Goal: Task Accomplishment & Management: Manage account settings

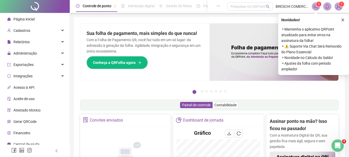
click at [255, 22] on div "Novidades ! ⚬ Mantenha o aplicativo QRPoint atualizado para evitar erros na ass…" at bounding box center [313, 44] width 71 height 61
click at [255, 20] on icon "close" at bounding box center [342, 20] width 3 height 3
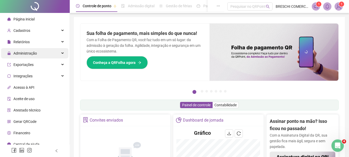
click at [31, 51] on span "Administração" at bounding box center [25, 53] width 24 height 4
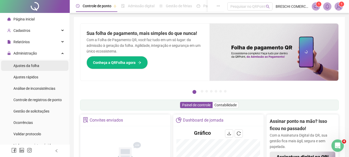
click at [34, 66] on span "Ajustes da folha" at bounding box center [26, 66] width 26 height 4
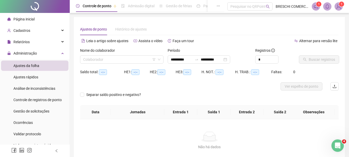
type input "**********"
click at [127, 59] on input "search" at bounding box center [119, 60] width 73 height 8
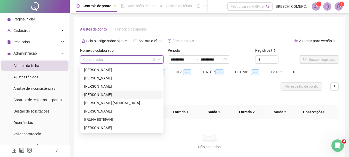
click at [122, 95] on div "[PERSON_NAME]" at bounding box center [121, 95] width 75 height 6
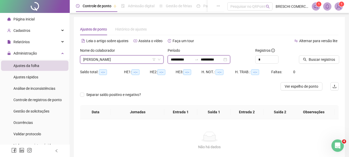
click at [185, 59] on input "**********" at bounding box center [182, 60] width 22 height 6
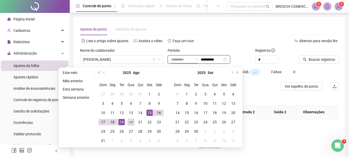
type input "**********"
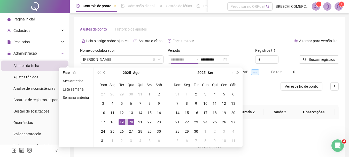
click at [130, 121] on div "20" at bounding box center [131, 122] width 6 height 6
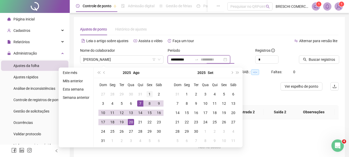
type input "**********"
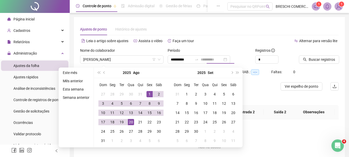
click at [149, 95] on div "1" at bounding box center [149, 94] width 6 height 6
type input "**********"
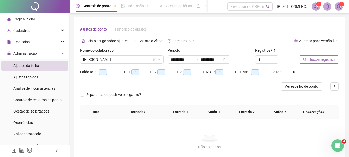
click at [255, 60] on span "Buscar registros" at bounding box center [322, 60] width 26 height 6
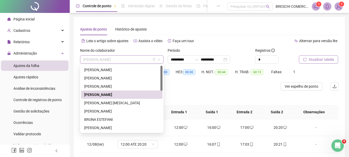
click at [130, 59] on span "[PERSON_NAME]" at bounding box center [121, 60] width 77 height 8
click at [127, 102] on div "[PERSON_NAME] [MEDICAL_DATA]" at bounding box center [121, 103] width 75 height 6
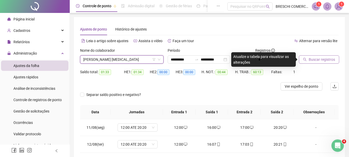
click at [255, 59] on span "Buscar registros" at bounding box center [322, 60] width 26 height 6
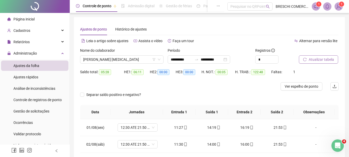
click at [114, 64] on div "Nome do colaborador [PERSON_NAME] PAIM [MEDICAL_DATA]" at bounding box center [122, 58] width 88 height 20
click at [114, 60] on span "[PERSON_NAME] [MEDICAL_DATA]" at bounding box center [121, 60] width 77 height 8
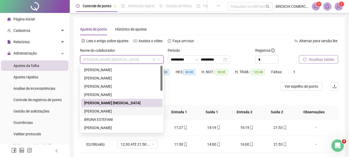
click at [112, 110] on div "[PERSON_NAME]" at bounding box center [121, 111] width 75 height 6
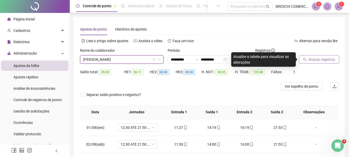
click at [255, 57] on span "Buscar registros" at bounding box center [322, 60] width 26 height 6
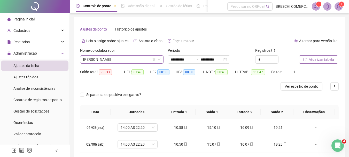
click at [114, 60] on span "[PERSON_NAME]" at bounding box center [121, 60] width 77 height 8
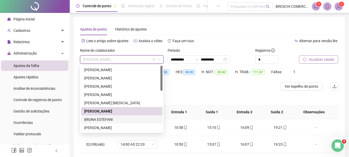
click at [113, 117] on div "BRUNA ESTEFANI" at bounding box center [121, 119] width 75 height 6
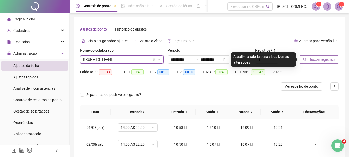
click at [255, 59] on span "Buscar registros" at bounding box center [322, 60] width 26 height 6
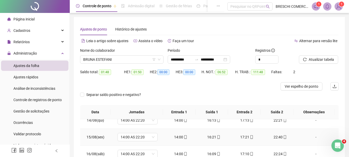
scroll to position [101, 0]
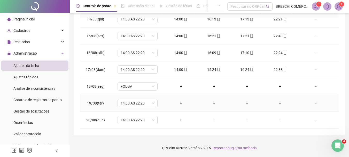
click at [186, 104] on div "+" at bounding box center [180, 103] width 25 height 6
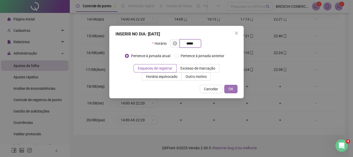
type input "*****"
click at [234, 86] on button "OK" at bounding box center [230, 89] width 13 height 8
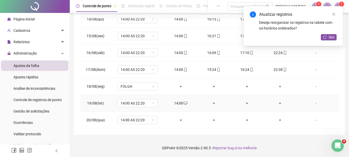
click at [213, 104] on div "+" at bounding box center [213, 103] width 25 height 6
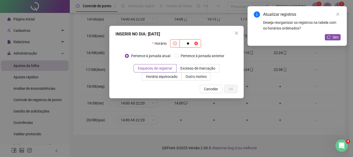
type input "*"
type input "*****"
click at [225, 88] on button "OK" at bounding box center [230, 89] width 13 height 8
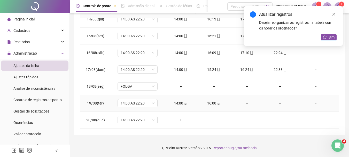
click at [245, 100] on div "+" at bounding box center [246, 103] width 25 height 6
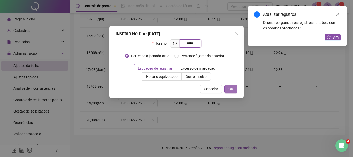
type input "*****"
click at [227, 85] on button "OK" at bounding box center [230, 89] width 13 height 8
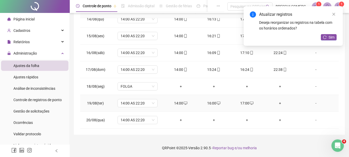
click at [255, 102] on div "+" at bounding box center [280, 103] width 25 height 6
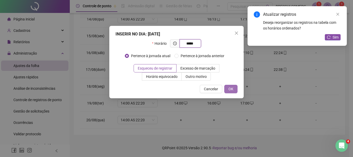
type input "*****"
click at [231, 90] on span "OK" at bounding box center [230, 89] width 5 height 6
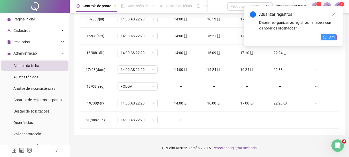
click at [255, 36] on icon "reload" at bounding box center [325, 37] width 4 height 4
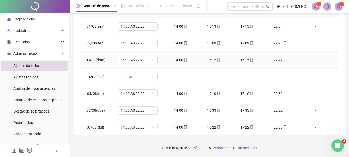
scroll to position [0, 0]
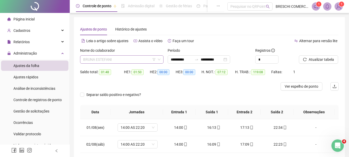
click at [104, 62] on span "BRUNA ESTEFANI" at bounding box center [121, 60] width 77 height 8
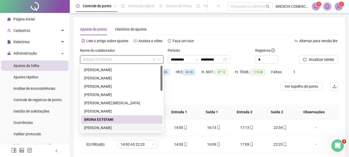
click at [119, 125] on div "[PERSON_NAME]" at bounding box center [121, 128] width 75 height 6
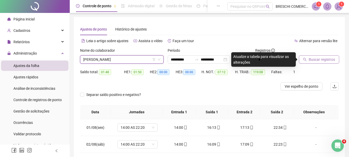
click at [255, 61] on span "Buscar registros" at bounding box center [322, 60] width 26 height 6
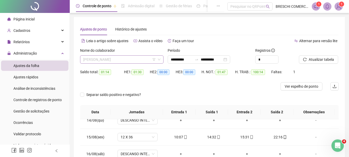
click at [101, 62] on span "[PERSON_NAME]" at bounding box center [121, 60] width 77 height 8
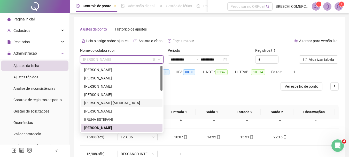
scroll to position [52, 0]
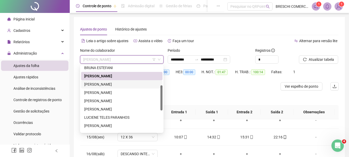
click at [112, 85] on div "[PERSON_NAME]" at bounding box center [121, 84] width 75 height 6
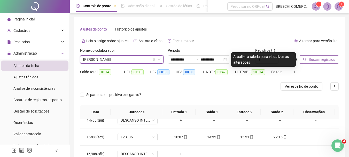
click at [255, 61] on button "Buscar registros" at bounding box center [319, 59] width 40 height 8
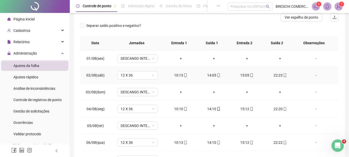
scroll to position [0, 0]
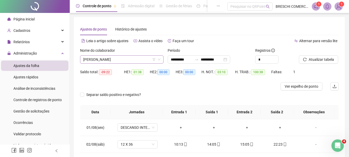
click at [111, 58] on span "[PERSON_NAME]" at bounding box center [121, 60] width 77 height 8
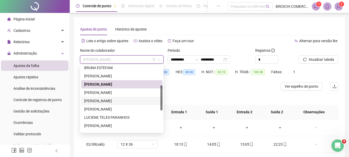
click at [117, 102] on div "[PERSON_NAME]" at bounding box center [121, 101] width 75 height 6
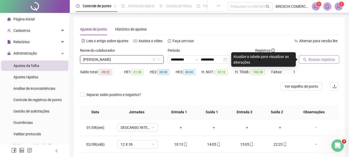
click at [255, 60] on icon "search" at bounding box center [305, 60] width 4 height 4
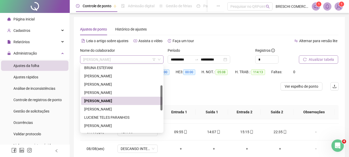
click at [119, 60] on span "[PERSON_NAME]" at bounding box center [121, 60] width 77 height 8
click at [119, 74] on div "[PERSON_NAME]" at bounding box center [121, 76] width 75 height 6
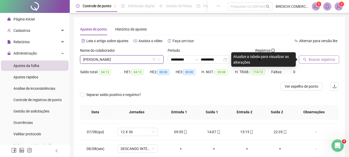
click at [255, 59] on span "Buscar registros" at bounding box center [322, 60] width 26 height 6
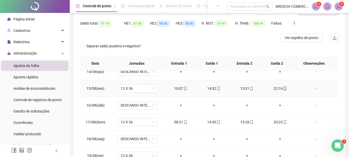
scroll to position [101, 0]
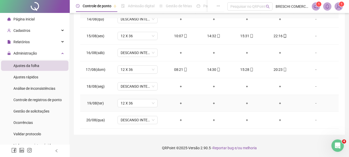
click at [177, 104] on div "+" at bounding box center [180, 103] width 25 height 6
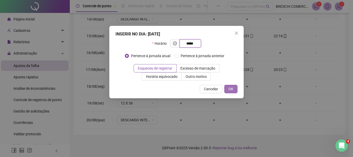
type input "*****"
click at [232, 88] on span "OK" at bounding box center [230, 89] width 5 height 6
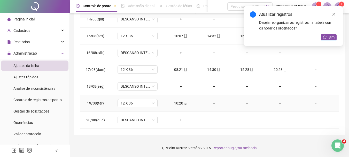
click at [214, 105] on div "+" at bounding box center [213, 103] width 25 height 6
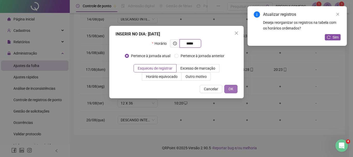
type input "*****"
click at [235, 88] on button "OK" at bounding box center [230, 89] width 13 height 8
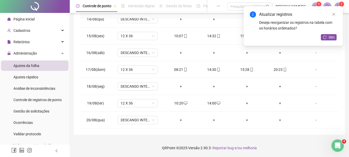
click at [242, 101] on div "+" at bounding box center [246, 103] width 25 height 6
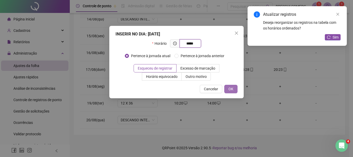
type input "*****"
click at [229, 87] on span "OK" at bounding box center [230, 89] width 5 height 6
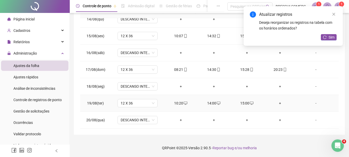
click at [255, 104] on div "+" at bounding box center [280, 103] width 25 height 6
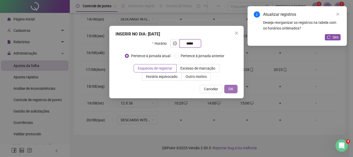
type input "*****"
click at [236, 87] on button "OK" at bounding box center [230, 89] width 13 height 8
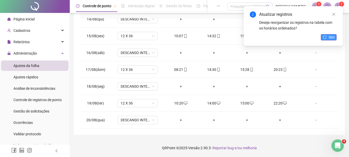
click at [255, 38] on span "Sim" at bounding box center [331, 37] width 6 height 6
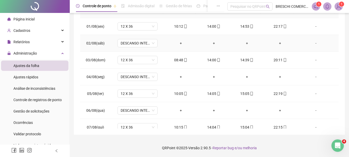
scroll to position [0, 0]
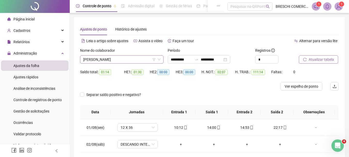
click at [112, 59] on span "[PERSON_NAME]" at bounding box center [121, 60] width 77 height 8
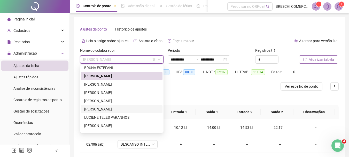
drag, startPoint x: 116, startPoint y: 107, endPoint x: 198, endPoint y: 90, distance: 83.1
click at [116, 107] on div "[PERSON_NAME]" at bounding box center [121, 109] width 75 height 6
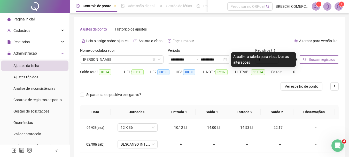
click at [255, 58] on button "Buscar registros" at bounding box center [319, 59] width 40 height 8
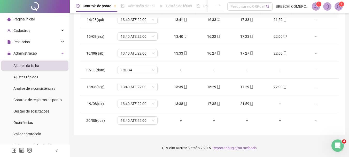
scroll to position [225, 0]
click at [255, 103] on div "+" at bounding box center [280, 103] width 25 height 6
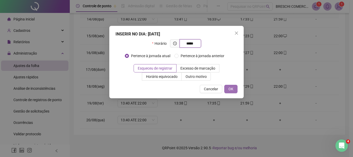
type input "*****"
click at [231, 91] on span "OK" at bounding box center [230, 89] width 5 height 6
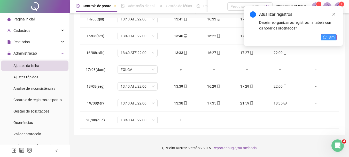
click at [255, 34] on button "Sim" at bounding box center [329, 37] width 16 height 6
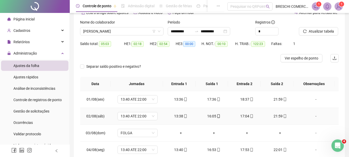
scroll to position [0, 0]
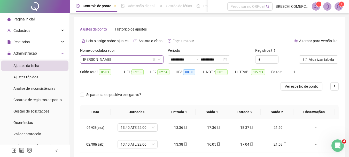
click at [109, 59] on span "[PERSON_NAME]" at bounding box center [121, 60] width 77 height 8
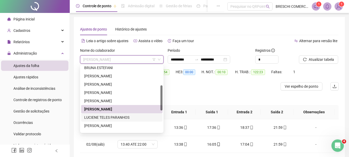
drag, startPoint x: 125, startPoint y: 115, endPoint x: 241, endPoint y: 83, distance: 120.4
click at [125, 115] on div "LUCIENE TELES PARANHOS" at bounding box center [121, 117] width 75 height 6
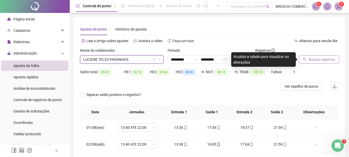
click at [255, 57] on button "Buscar registros" at bounding box center [319, 59] width 40 height 8
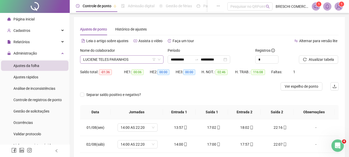
click at [130, 58] on span "LUCIENE TELES PARANHOS" at bounding box center [121, 60] width 77 height 8
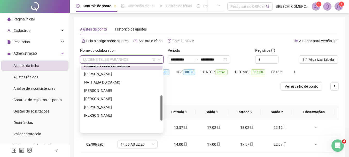
scroll to position [77, 0]
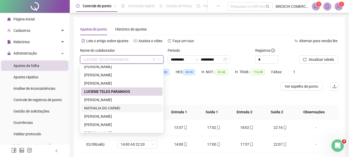
drag, startPoint x: 116, startPoint y: 107, endPoint x: 244, endPoint y: 84, distance: 129.9
click at [116, 107] on div "NATHALIA DO CARMO" at bounding box center [121, 108] width 75 height 6
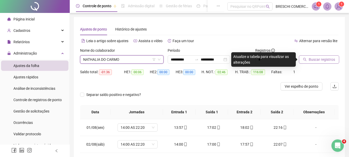
click at [255, 59] on span "Buscar registros" at bounding box center [322, 60] width 26 height 6
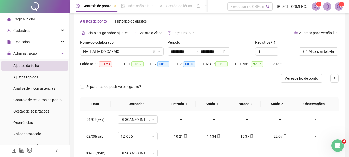
scroll to position [0, 0]
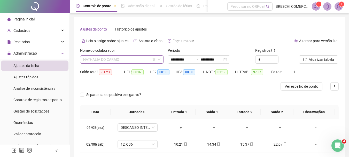
click at [132, 59] on span "NATHALIA DO CARMO" at bounding box center [121, 60] width 77 height 8
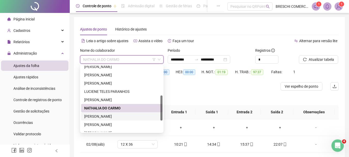
drag, startPoint x: 127, startPoint y: 115, endPoint x: 153, endPoint y: 107, distance: 27.0
click at [127, 115] on div "[PERSON_NAME]" at bounding box center [121, 116] width 75 height 6
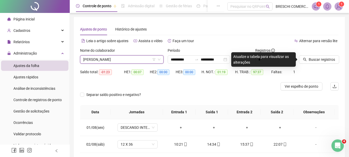
click at [255, 59] on icon "search" at bounding box center [305, 60] width 4 height 4
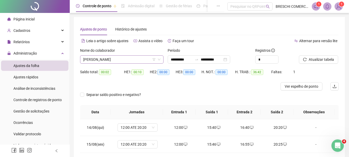
click at [141, 57] on span "[PERSON_NAME]" at bounding box center [121, 60] width 77 height 8
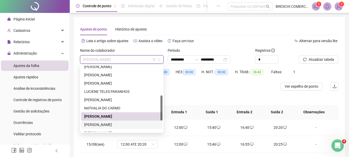
click at [116, 124] on div "[PERSON_NAME]" at bounding box center [121, 125] width 75 height 6
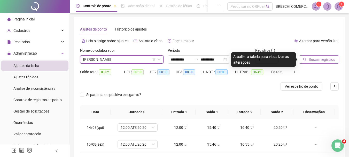
click at [255, 61] on span "Buscar registros" at bounding box center [322, 60] width 26 height 6
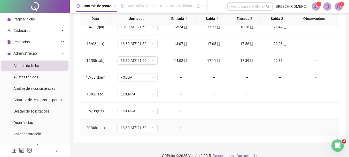
scroll to position [101, 0]
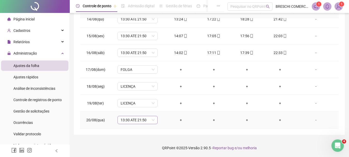
click at [131, 122] on span "13:30 ATE 21:50" at bounding box center [138, 120] width 34 height 8
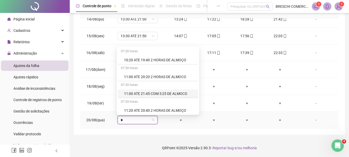
type input "**"
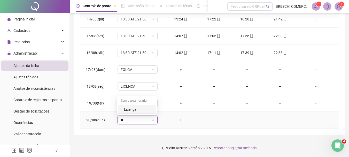
click at [130, 109] on div "Licença" at bounding box center [138, 109] width 29 height 6
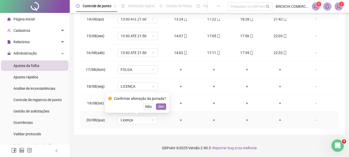
click at [162, 106] on span "Sim" at bounding box center [161, 107] width 6 height 6
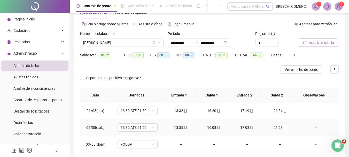
scroll to position [0, 0]
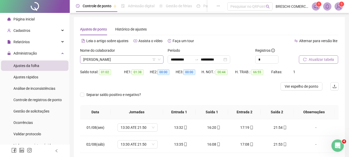
click at [132, 57] on span "[PERSON_NAME]" at bounding box center [121, 60] width 77 height 8
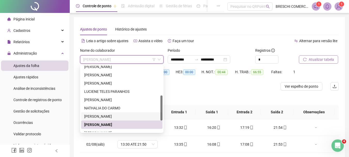
scroll to position [103, 0]
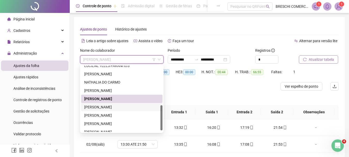
click at [122, 108] on div "[PERSON_NAME]" at bounding box center [121, 107] width 75 height 6
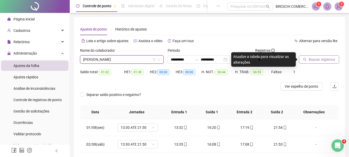
click at [255, 61] on span "Buscar registros" at bounding box center [322, 60] width 26 height 6
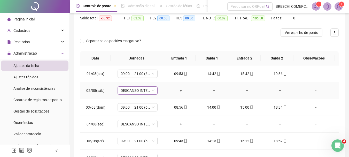
scroll to position [0, 0]
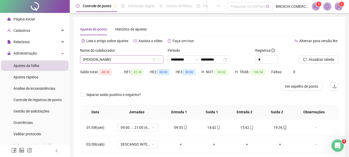
click at [141, 57] on span "[PERSON_NAME]" at bounding box center [121, 60] width 77 height 8
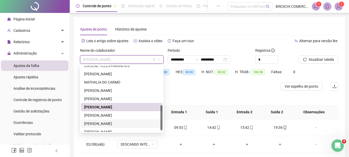
drag, startPoint x: 110, startPoint y: 123, endPoint x: 148, endPoint y: 106, distance: 41.6
click at [110, 123] on div "[PERSON_NAME]" at bounding box center [121, 124] width 75 height 6
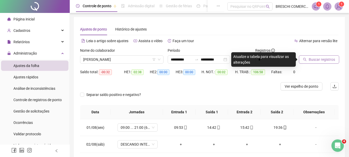
click at [255, 57] on span "Buscar registros" at bounding box center [322, 60] width 26 height 6
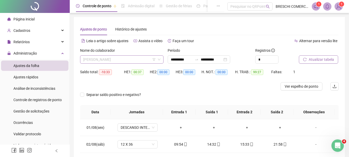
click at [119, 57] on span "[PERSON_NAME]" at bounding box center [121, 60] width 77 height 8
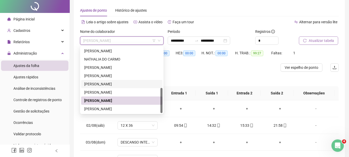
scroll to position [26, 0]
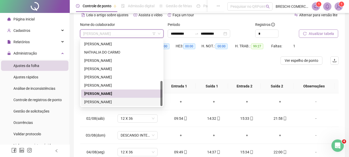
click at [113, 102] on div "[PERSON_NAME]" at bounding box center [121, 102] width 75 height 6
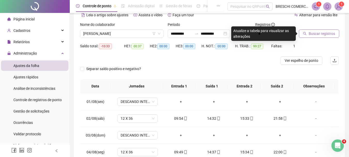
click at [255, 35] on icon "search" at bounding box center [305, 34] width 4 height 4
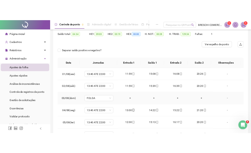
scroll to position [0, 0]
